Goal: Information Seeking & Learning: Learn about a topic

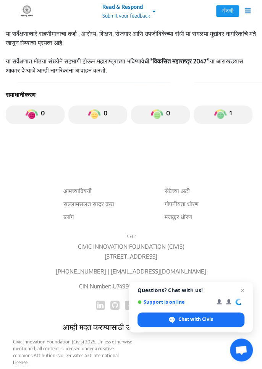
scroll to position [309, 0]
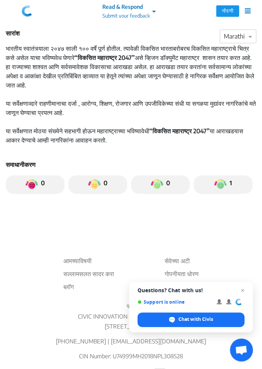
scroll to position [309, 0]
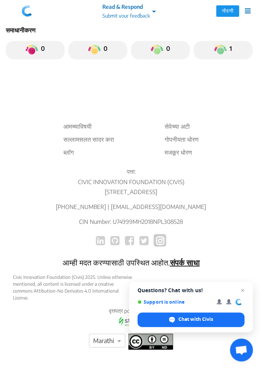
click at [243, 290] on span "Close chat" at bounding box center [242, 289] width 9 height 9
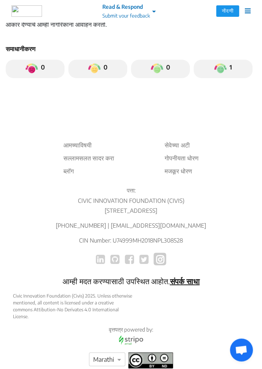
scroll to position [273, 0]
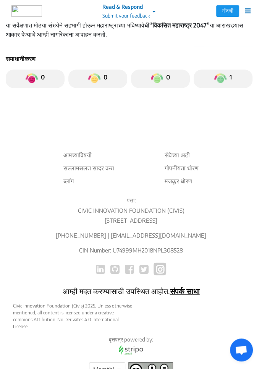
click at [119, 368] on span at bounding box center [120, 368] width 10 height 9
click at [101, 327] on span "Hindi" at bounding box center [100, 324] width 15 height 8
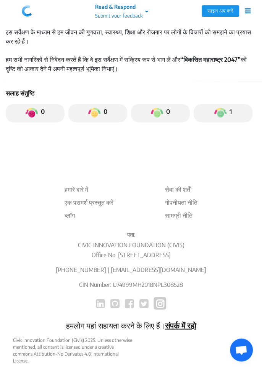
scroll to position [263, 0]
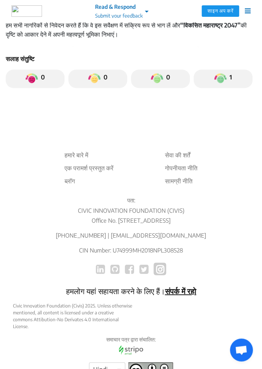
click at [179, 295] on link "संपर्क में रहो" at bounding box center [179, 290] width 31 height 10
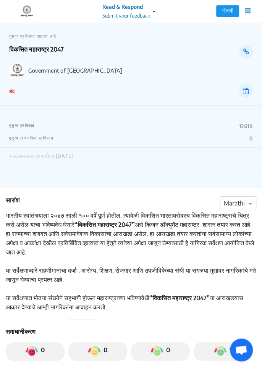
click at [250, 10] on icon at bounding box center [248, 11] width 6 height 7
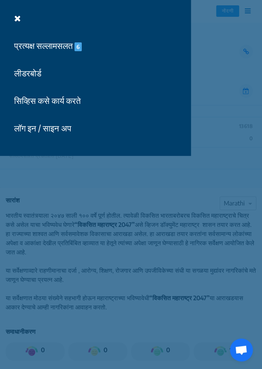
click at [52, 45] on button "प्रत्यक्ष सल्लामसलत 6" at bounding box center [47, 46] width 77 height 18
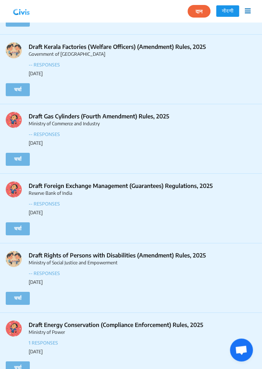
scroll to position [1888, 0]
